Goal: Information Seeking & Learning: Learn about a topic

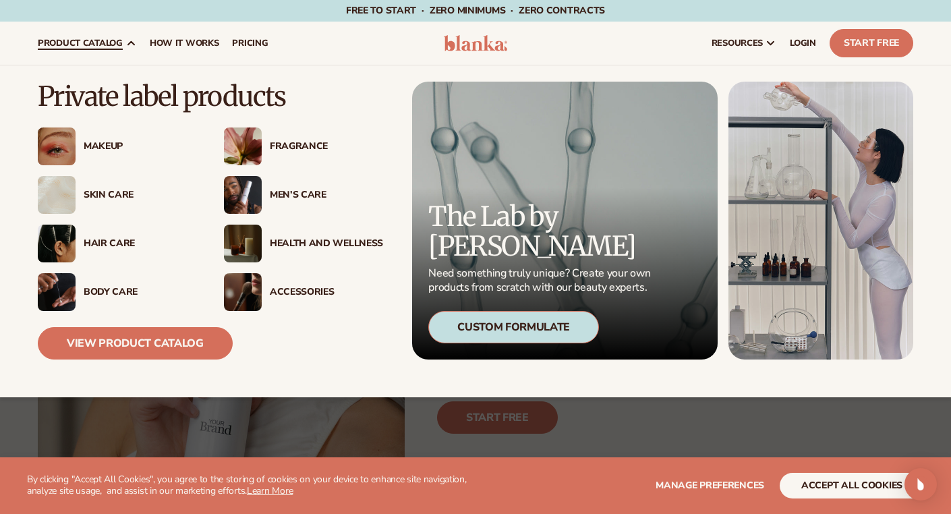
click at [93, 292] on div "Body Care" at bounding box center [140, 292] width 113 height 11
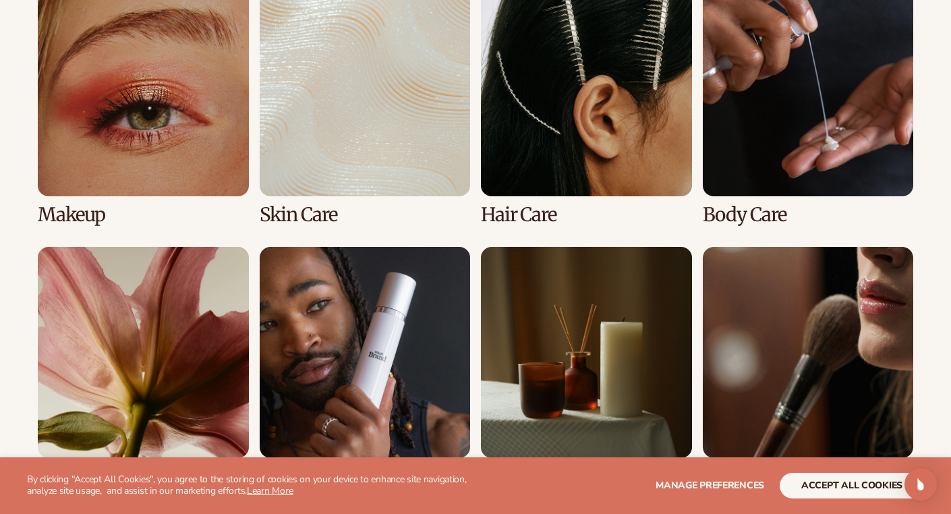
scroll to position [1025, 0]
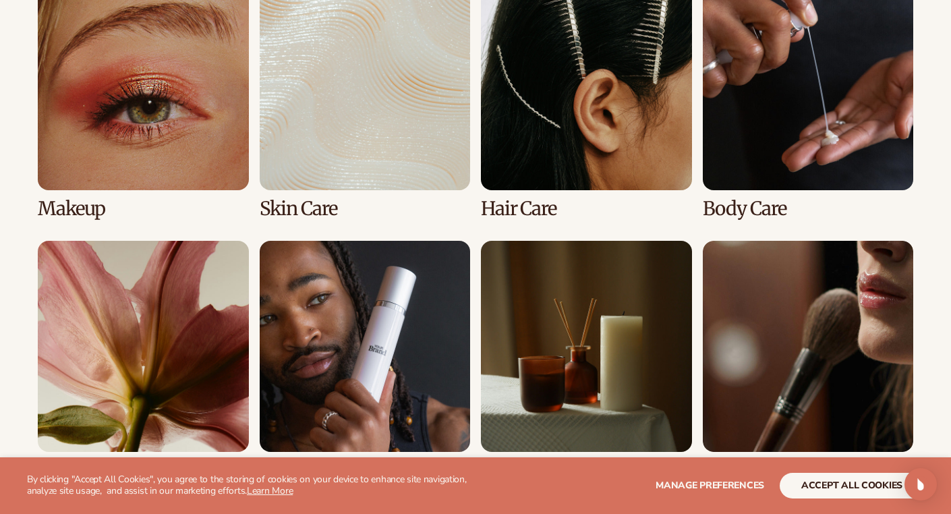
click at [376, 167] on link "2 / 8" at bounding box center [365, 99] width 211 height 239
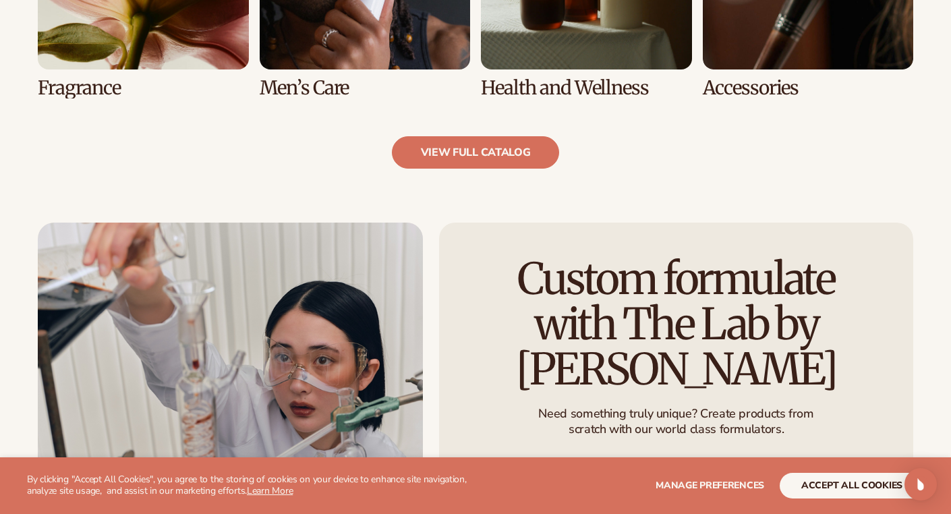
scroll to position [1430, 0]
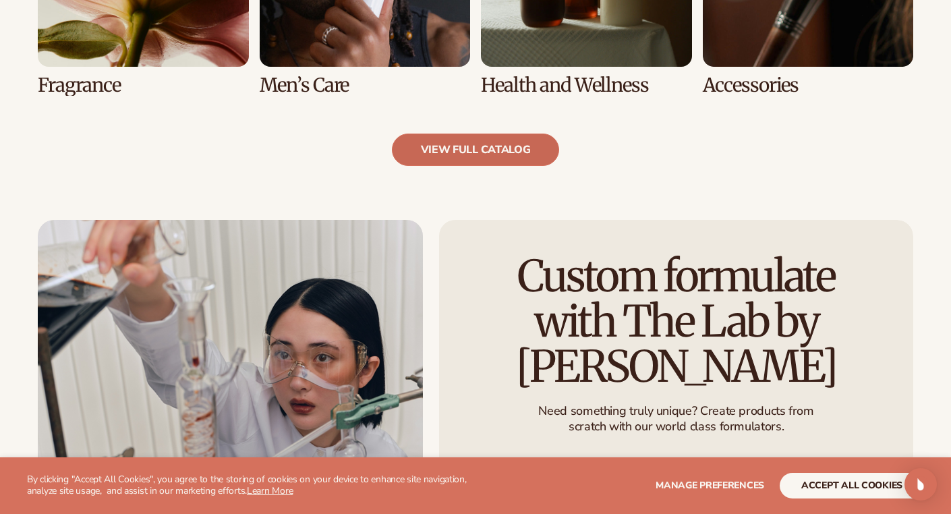
click at [482, 146] on link "view full catalog" at bounding box center [476, 150] width 168 height 32
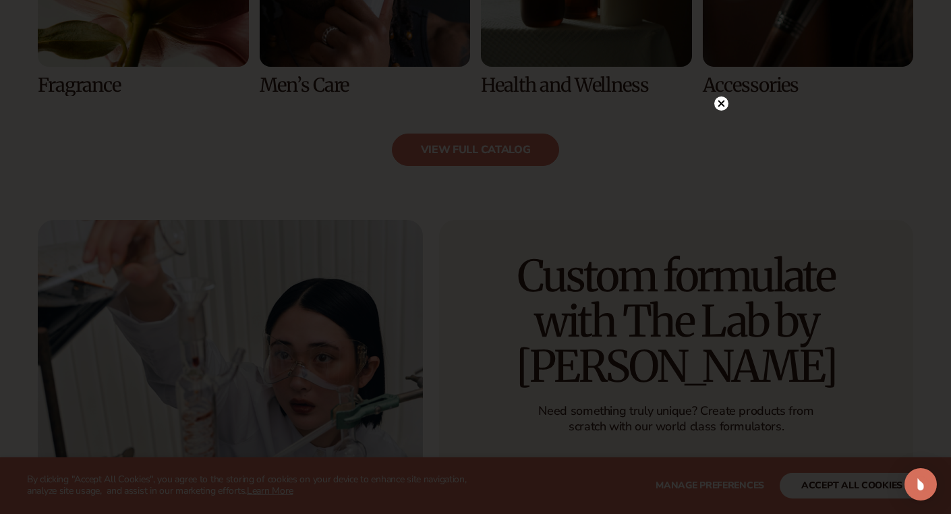
click at [721, 107] on circle at bounding box center [721, 103] width 14 height 14
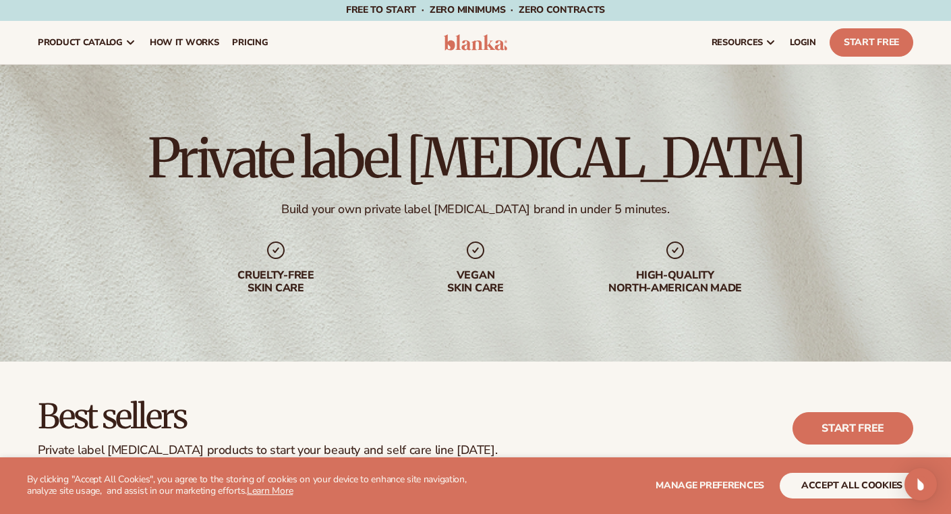
scroll to position [0, 0]
click at [181, 41] on span "How It Works" at bounding box center [184, 43] width 69 height 11
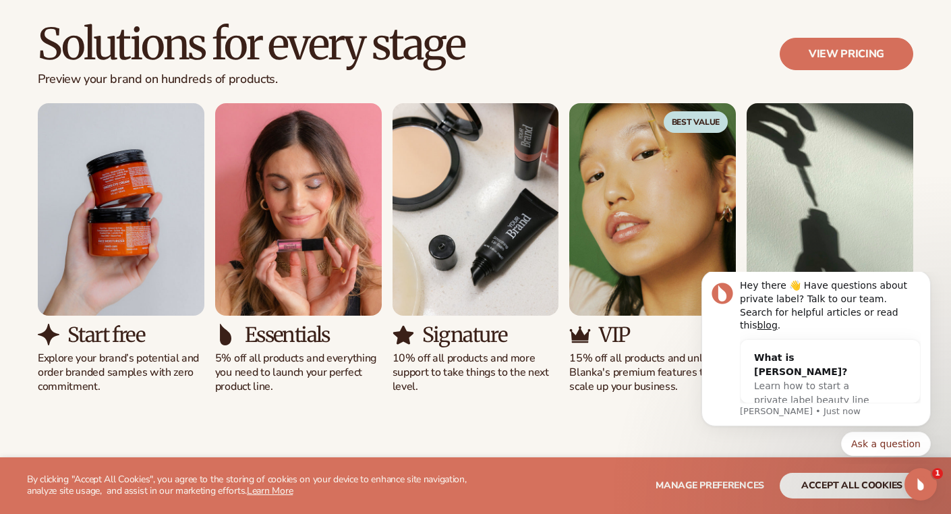
scroll to position [836, 0]
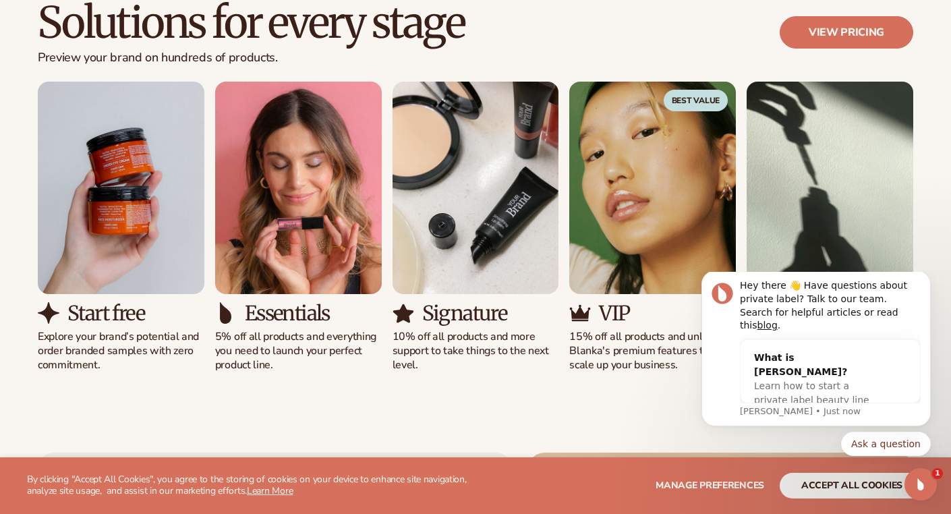
click at [928, 277] on icon "Dismiss notification" at bounding box center [926, 275] width 5 height 5
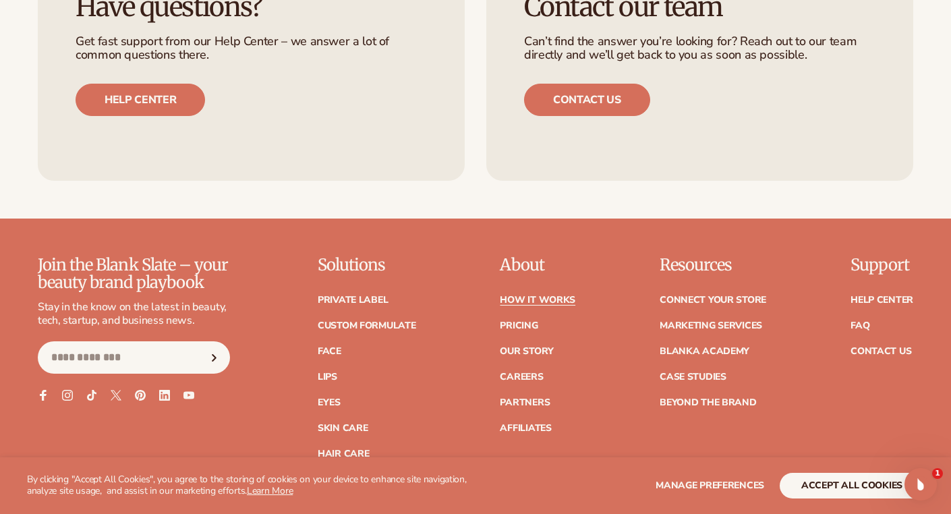
scroll to position [2833, 0]
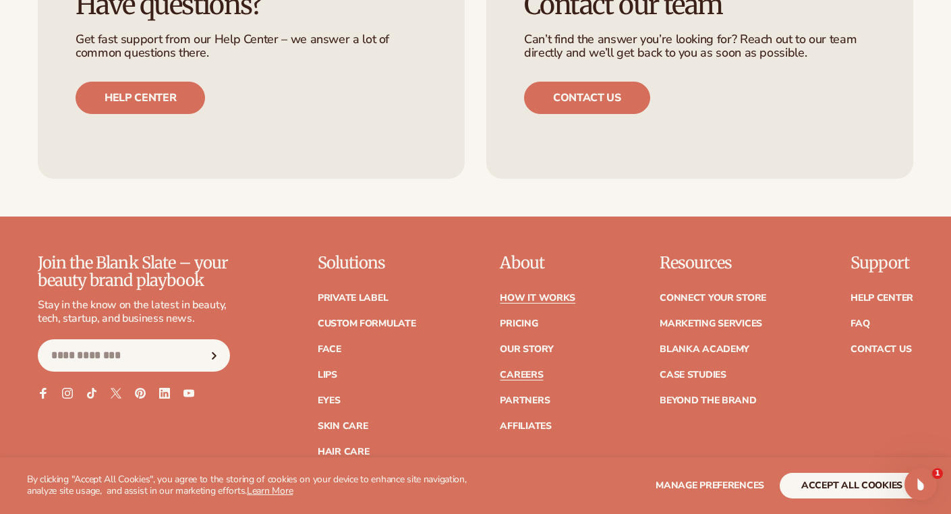
click at [505, 370] on link "Careers" at bounding box center [521, 374] width 43 height 9
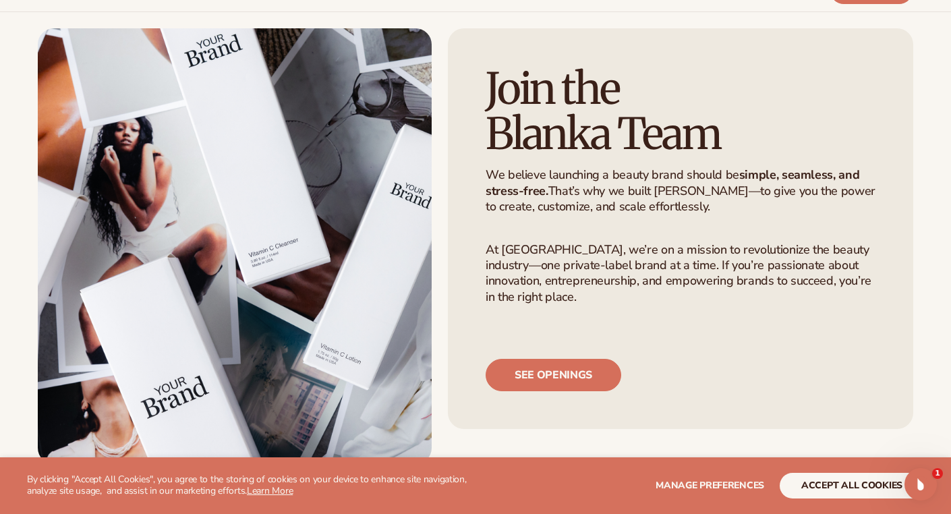
scroll to position [54, 0]
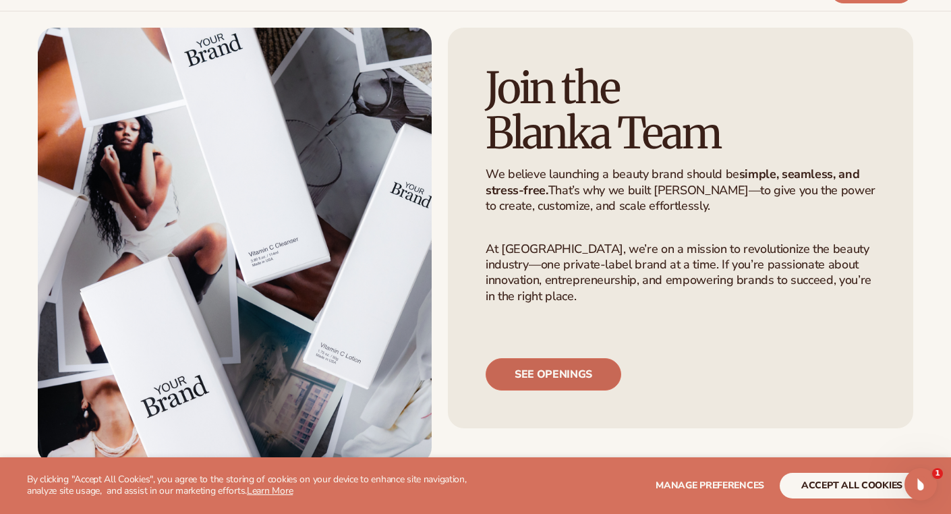
click at [536, 375] on link "See openings" at bounding box center [554, 374] width 136 height 32
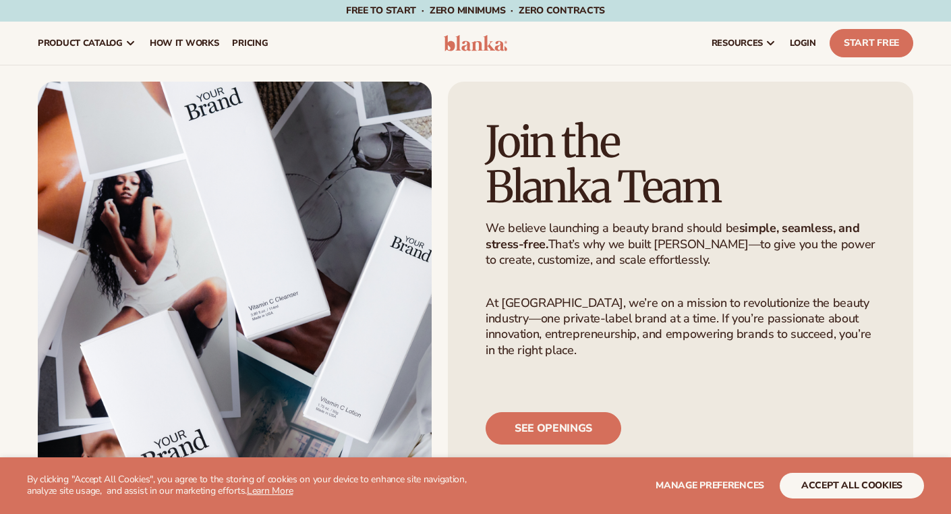
scroll to position [54, 0]
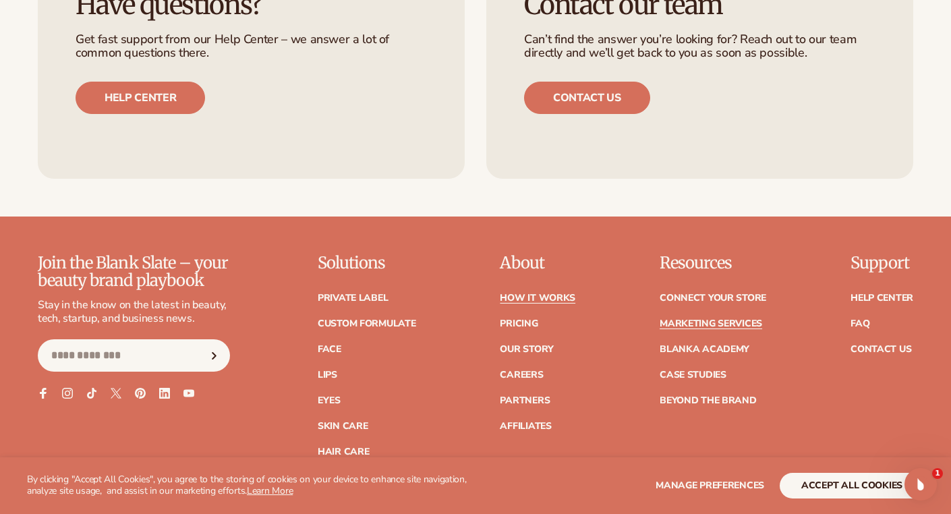
click at [706, 319] on link "Marketing services" at bounding box center [711, 323] width 103 height 9
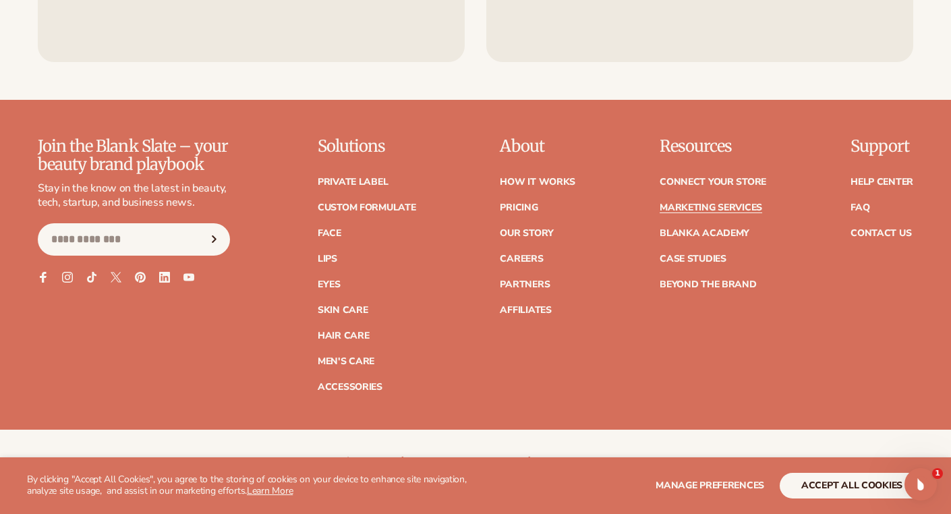
scroll to position [2941, 0]
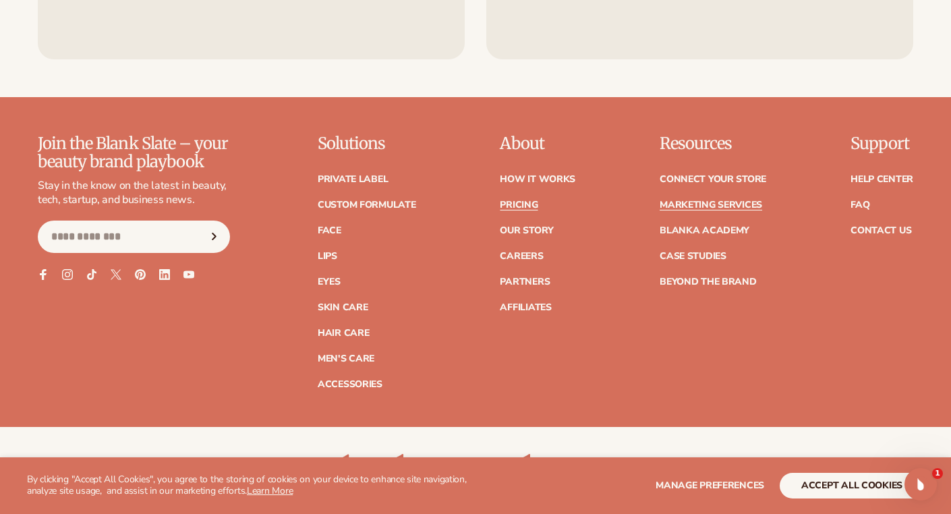
click at [534, 208] on link "Pricing" at bounding box center [519, 204] width 38 height 9
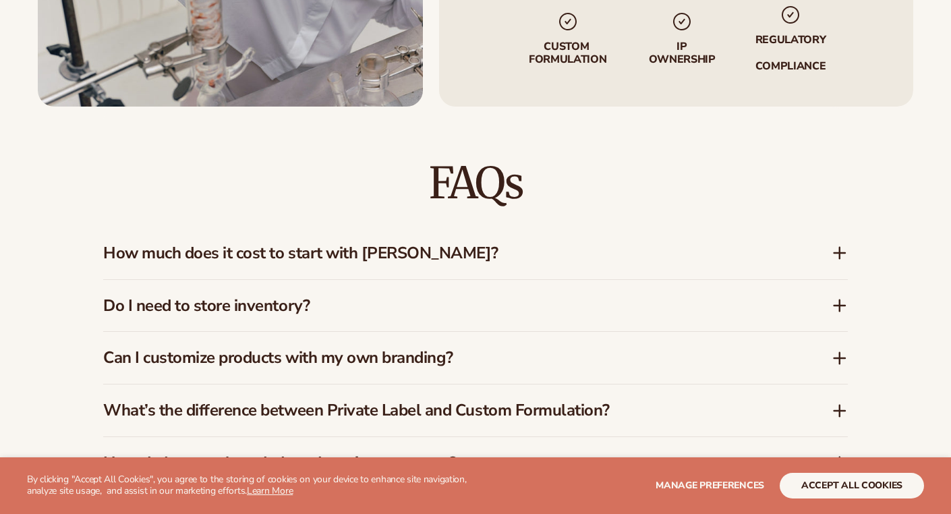
scroll to position [1025, 0]
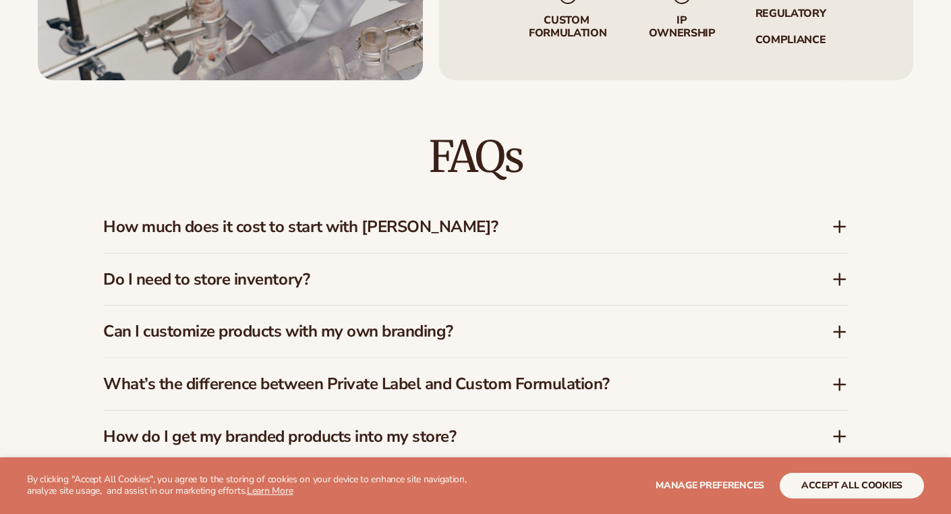
click at [534, 217] on h3 "How much does it cost to start with Blanka?" at bounding box center [447, 227] width 688 height 20
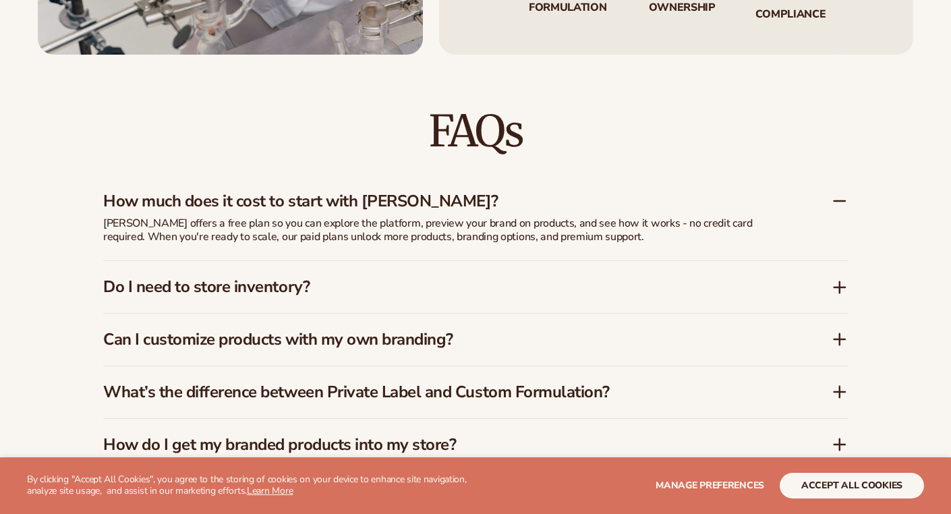
scroll to position [1052, 0]
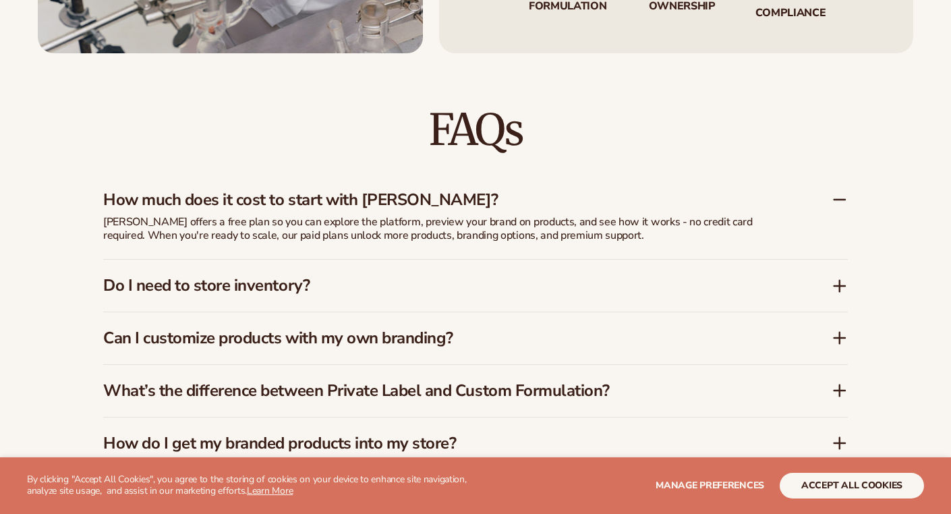
click at [424, 329] on h3 "Can I customize products with my own branding?" at bounding box center [447, 339] width 688 height 20
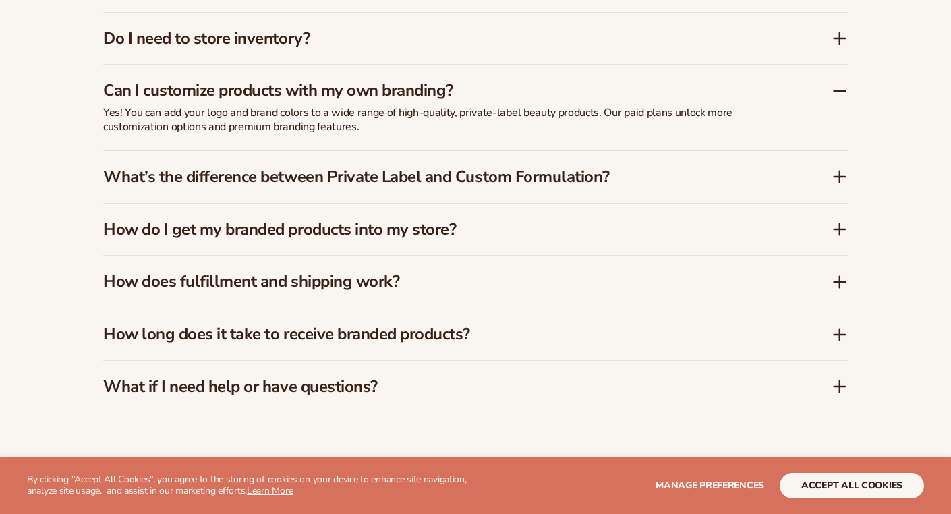
scroll to position [1268, 0]
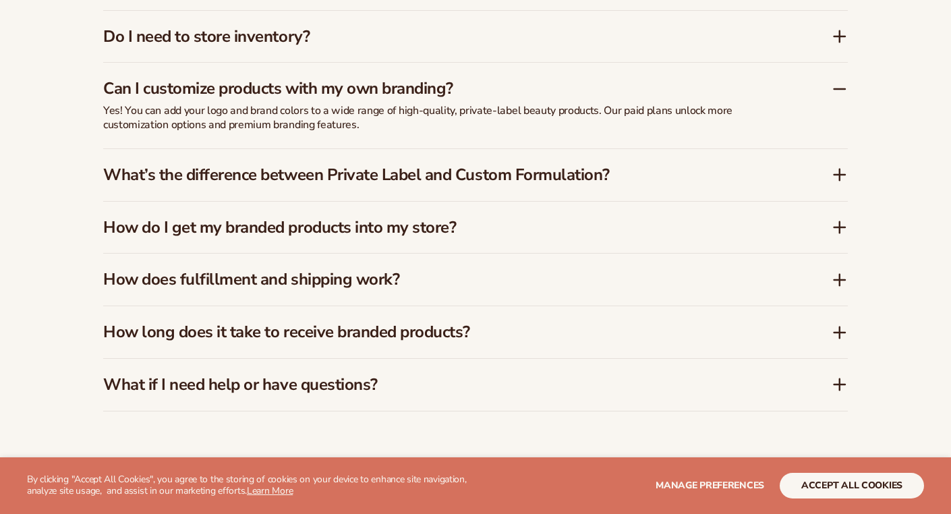
click at [374, 276] on h3 "How does fulfillment and shipping work?" at bounding box center [447, 280] width 688 height 20
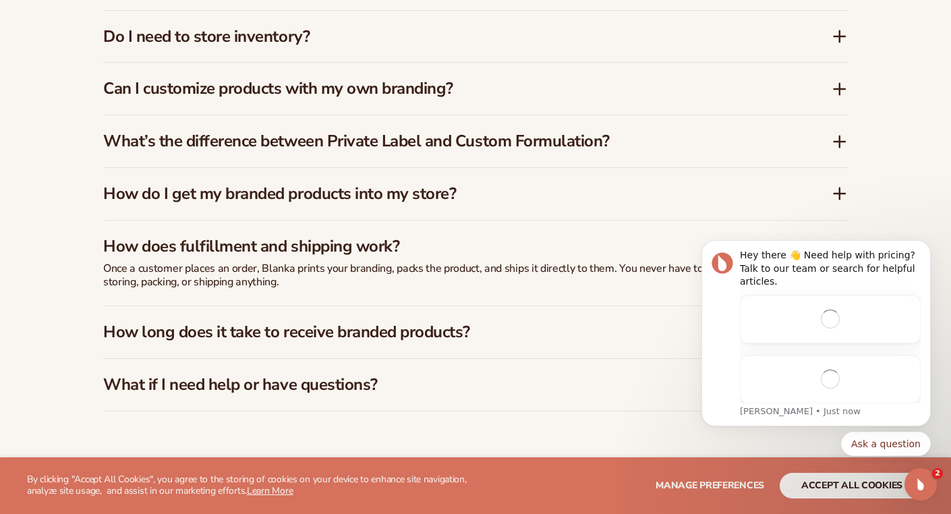
scroll to position [0, 0]
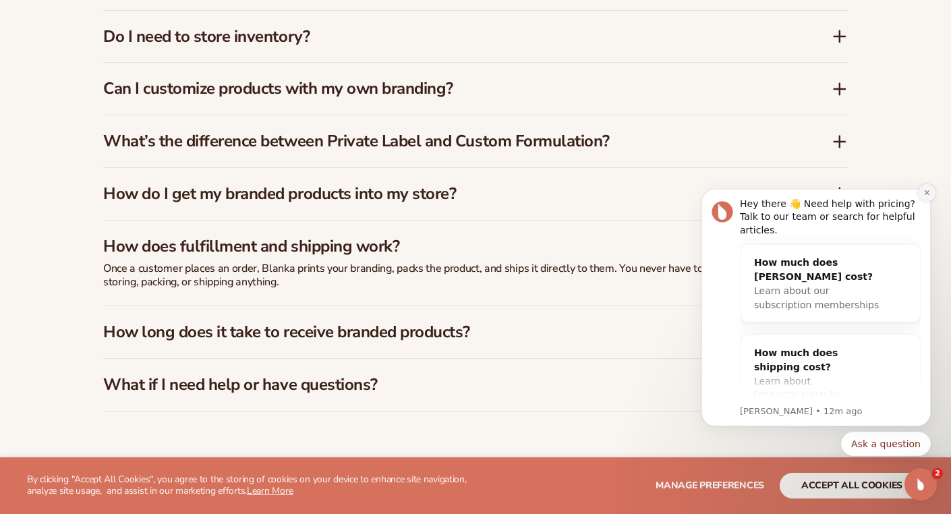
click at [930, 192] on icon "Dismiss notification" at bounding box center [926, 192] width 7 height 7
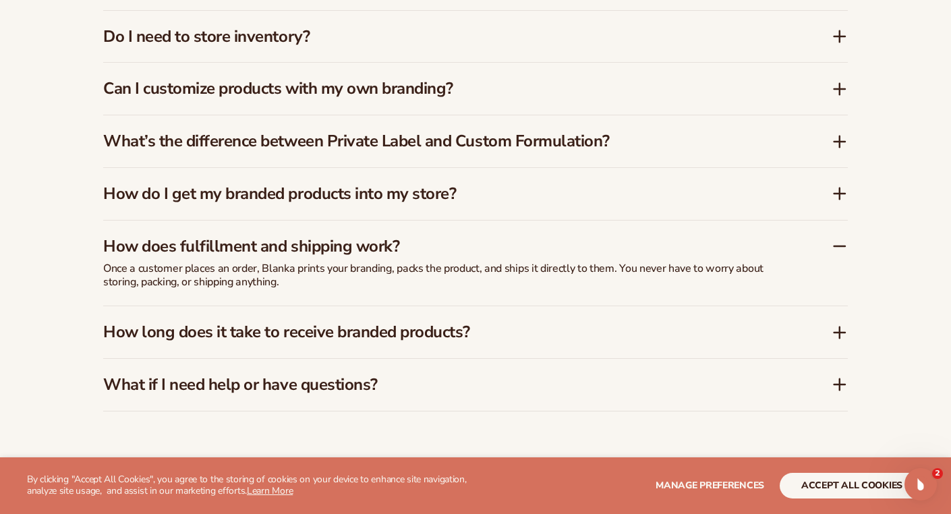
click at [418, 322] on h3 "How long does it take to receive branded products?" at bounding box center [447, 332] width 688 height 20
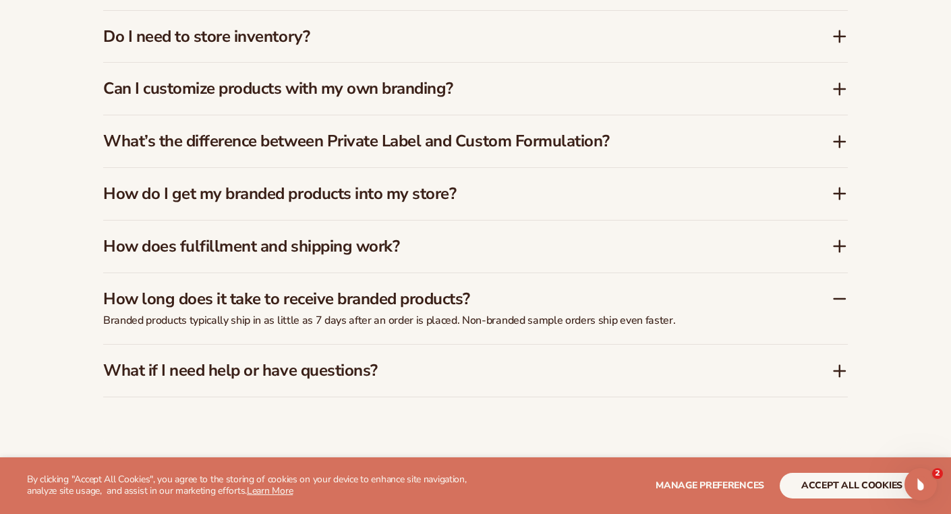
click at [358, 368] on div "What if I need help or have questions?" at bounding box center [475, 371] width 745 height 52
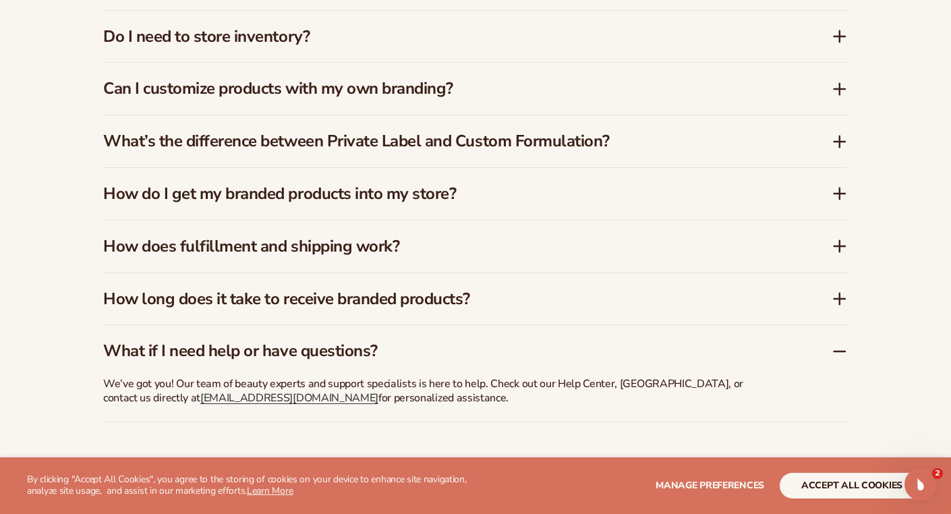
click at [930, 255] on div "FAQs How much does it cost to start with Blanka? Blanka offers a free plan so y…" at bounding box center [475, 156] width 951 height 639
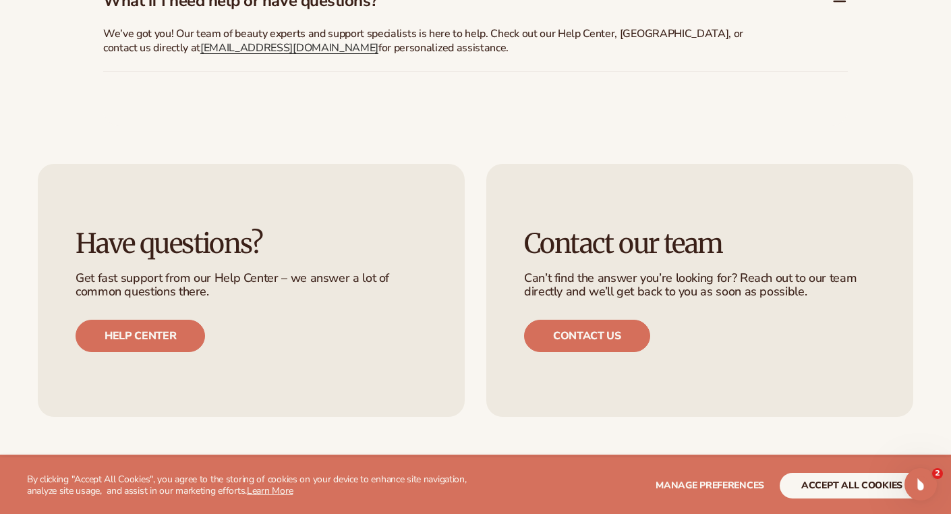
scroll to position [2419, 0]
click at [949, 377] on div "Have questions? Get fast support from our Help Center – we answer a lot of comm…" at bounding box center [475, 289] width 951 height 329
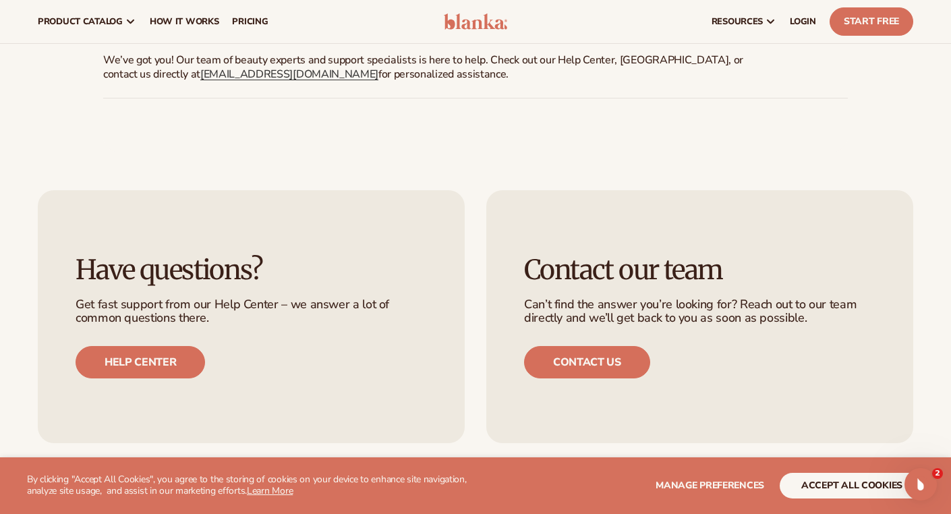
click at [946, 377] on div "Have questions? Get fast support from our Help Center – we answer a lot of comm…" at bounding box center [475, 316] width 951 height 329
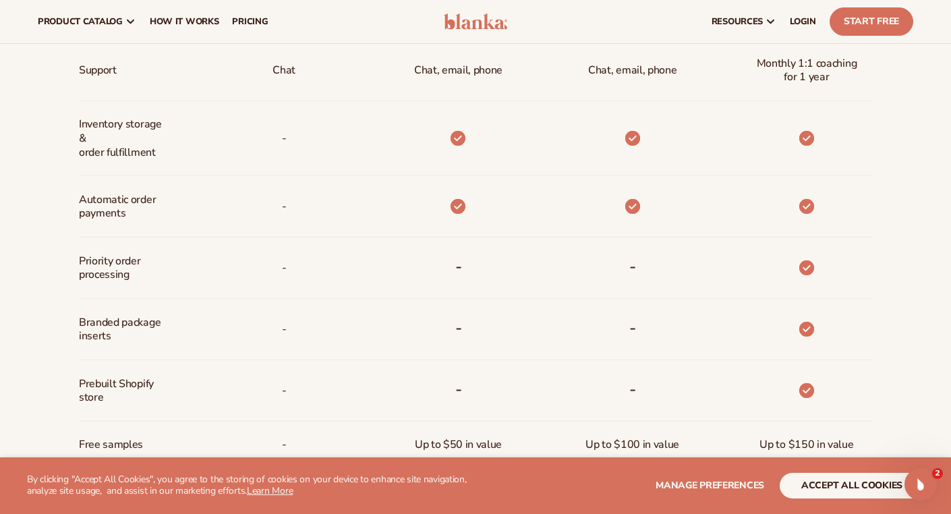
scroll to position [0, 0]
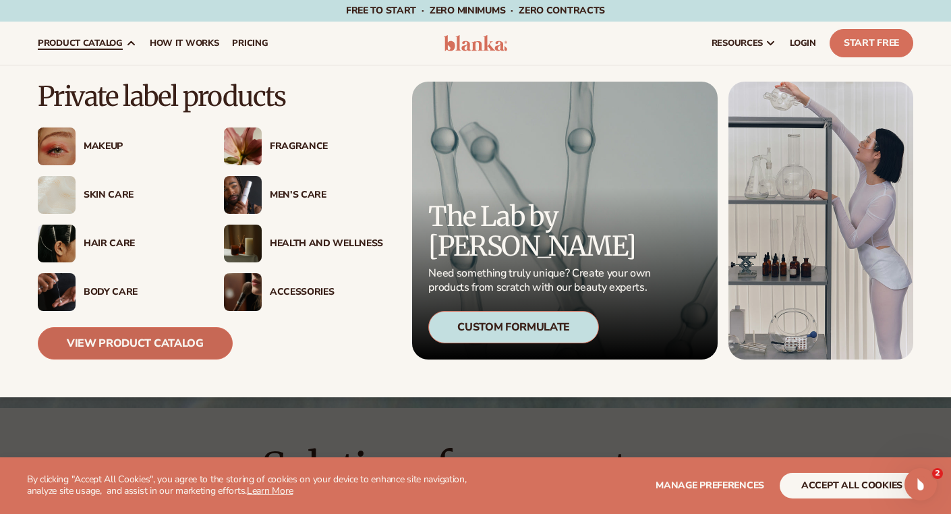
click at [142, 349] on link "View Product Catalog" at bounding box center [135, 343] width 195 height 32
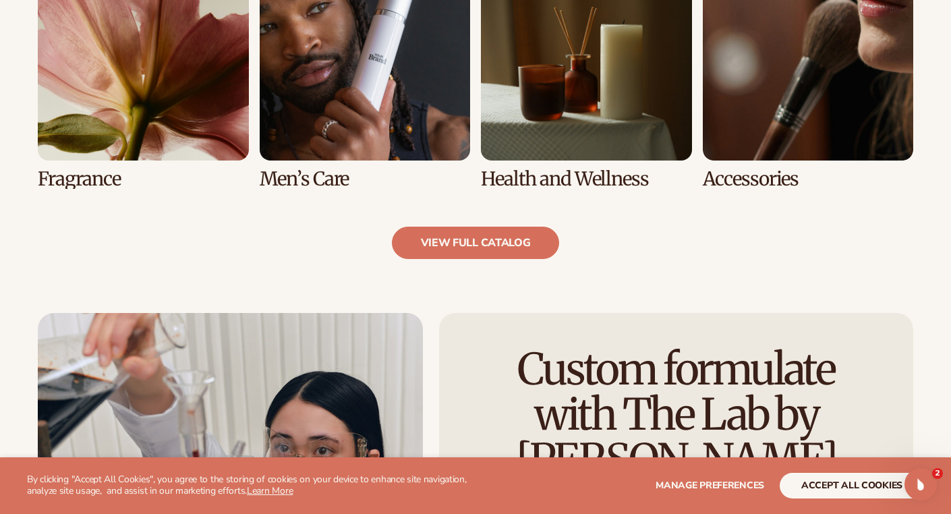
scroll to position [1376, 0]
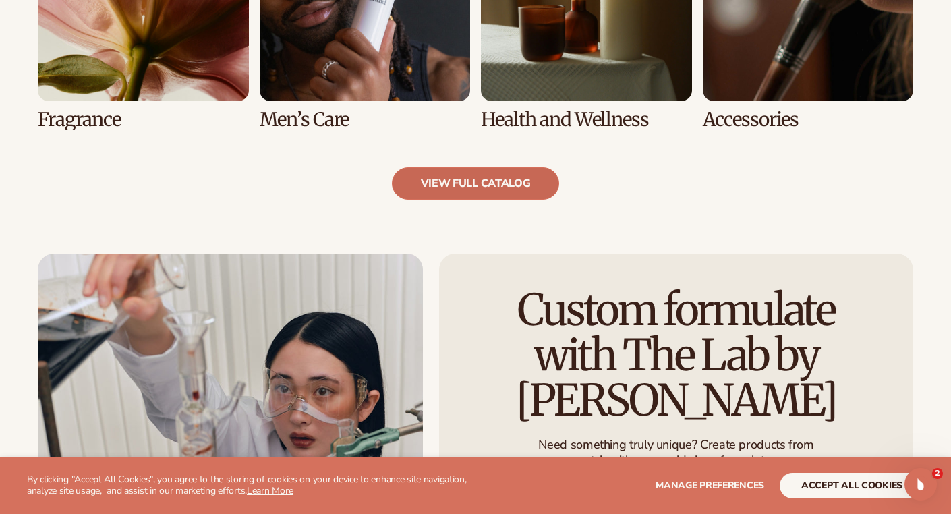
click at [482, 171] on link "view full catalog" at bounding box center [476, 183] width 168 height 32
